Goal: Information Seeking & Learning: Learn about a topic

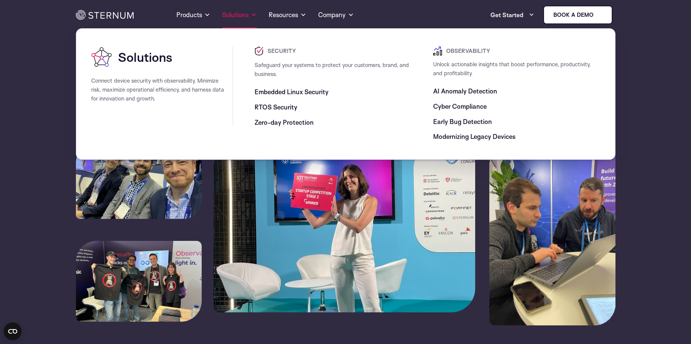
click at [238, 14] on link "Solutions" at bounding box center [239, 14] width 35 height 27
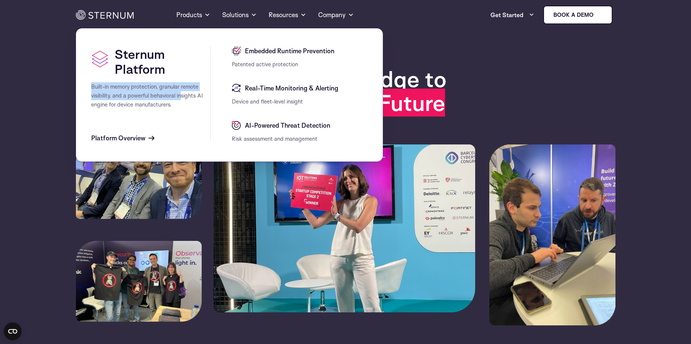
drag, startPoint x: 90, startPoint y: 86, endPoint x: 183, endPoint y: 96, distance: 93.6
click at [183, 96] on section "Sternum Platform Built-in memory protection, granular remote visibility, and a …" at bounding box center [229, 94] width 307 height 133
drag, startPoint x: 183, startPoint y: 96, endPoint x: 174, endPoint y: 112, distance: 18.8
click at [174, 112] on div "Sternum Platform Built-in memory protection, granular remote visibility, and a …" at bounding box center [150, 95] width 119 height 112
click at [138, 143] on div "Sternum Platform Built-in memory protection, granular remote visibility, and a …" at bounding box center [150, 95] width 119 height 112
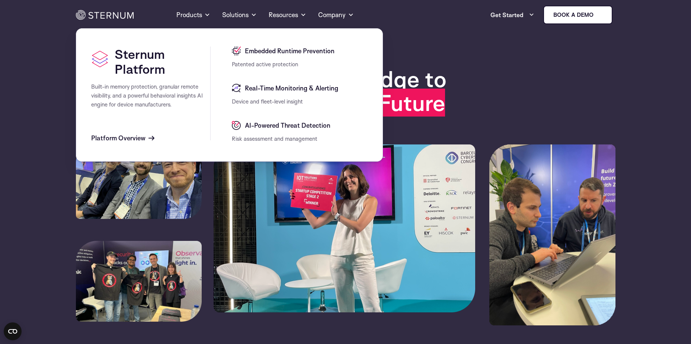
click at [138, 142] on span "Platform Overview" at bounding box center [118, 138] width 54 height 9
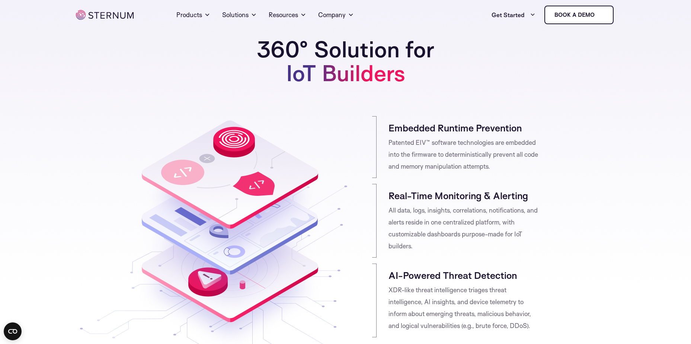
click at [129, 17] on img at bounding box center [105, 15] width 58 height 10
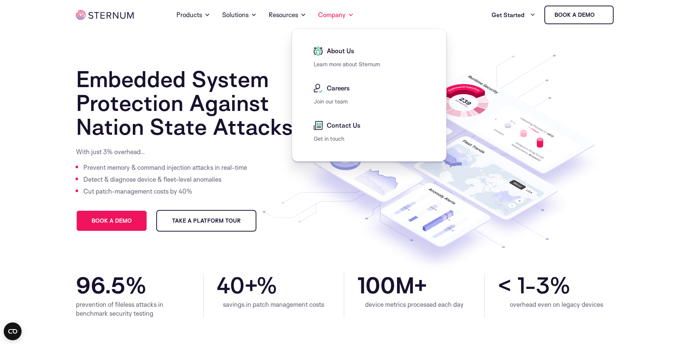
click at [332, 57] on div "About Us" at bounding box center [371, 53] width 115 height 13
click at [339, 50] on span "About Us" at bounding box center [339, 51] width 29 height 9
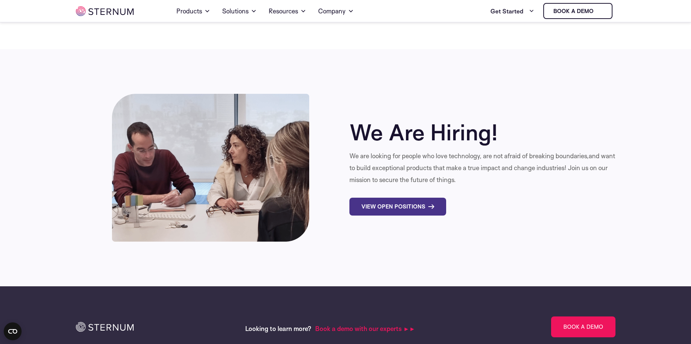
scroll to position [2532, 0]
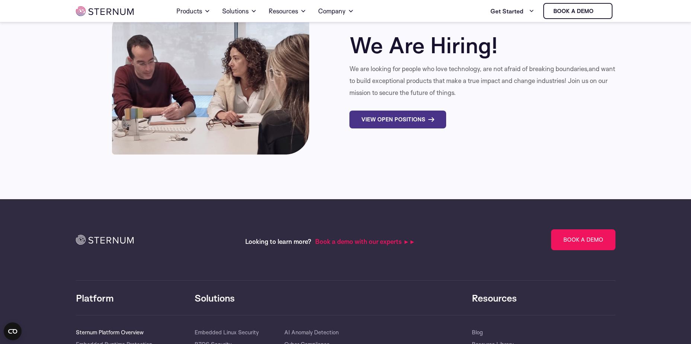
click at [102, 327] on link "Sternum Platform Overview" at bounding box center [110, 333] width 68 height 12
